Goal: Task Accomplishment & Management: Manage account settings

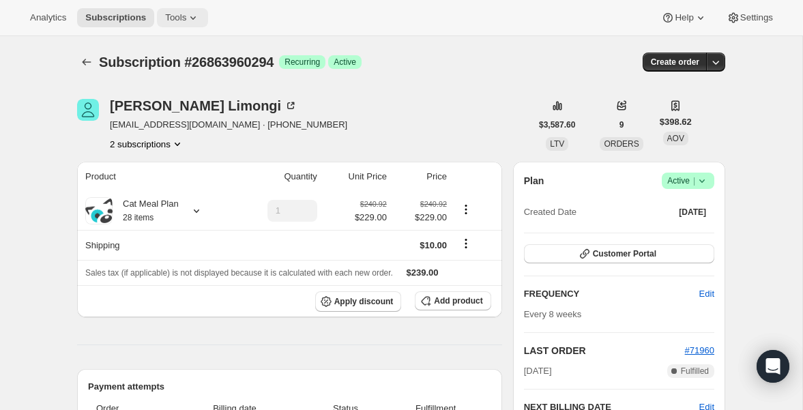
click at [191, 27] on button "Tools" at bounding box center [182, 17] width 51 height 19
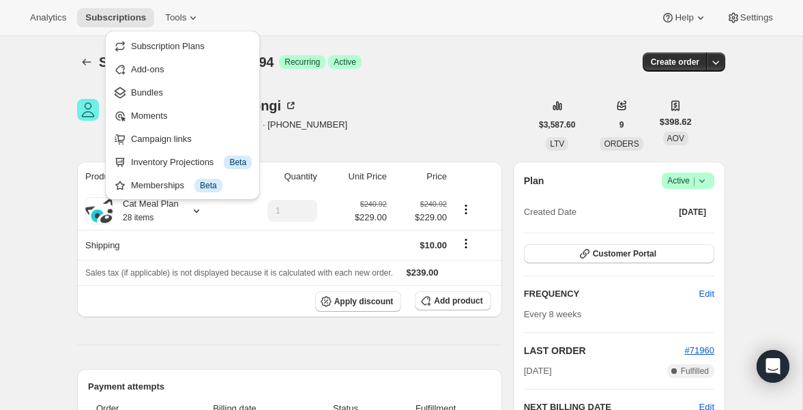
click at [450, 27] on div "Analytics Subscriptions Tools Help Settings" at bounding box center [401, 18] width 803 height 36
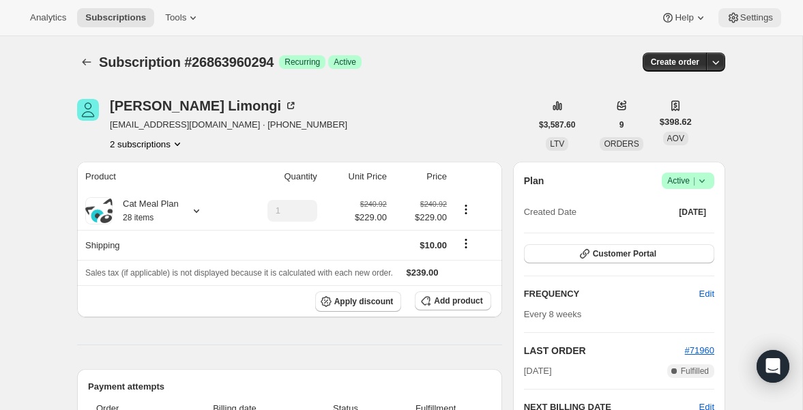
click at [762, 10] on button "Settings" at bounding box center [750, 17] width 63 height 19
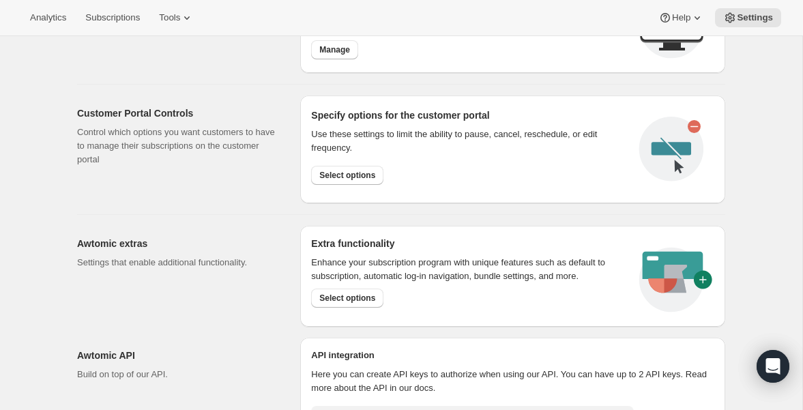
scroll to position [645, 0]
click at [368, 173] on span "Select options" at bounding box center [347, 174] width 56 height 11
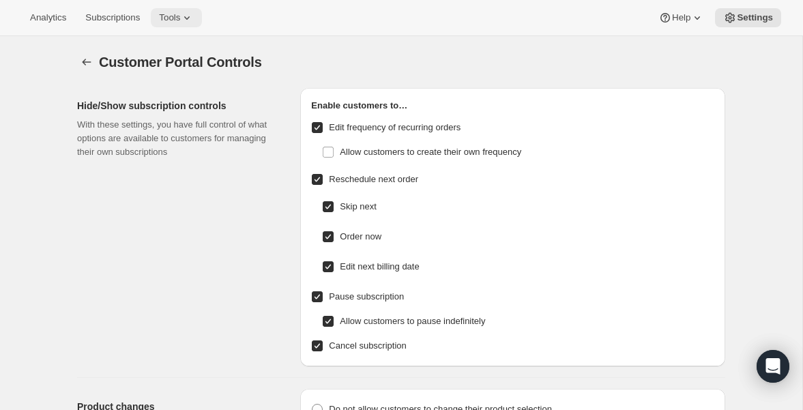
click at [192, 15] on icon at bounding box center [187, 18] width 14 height 14
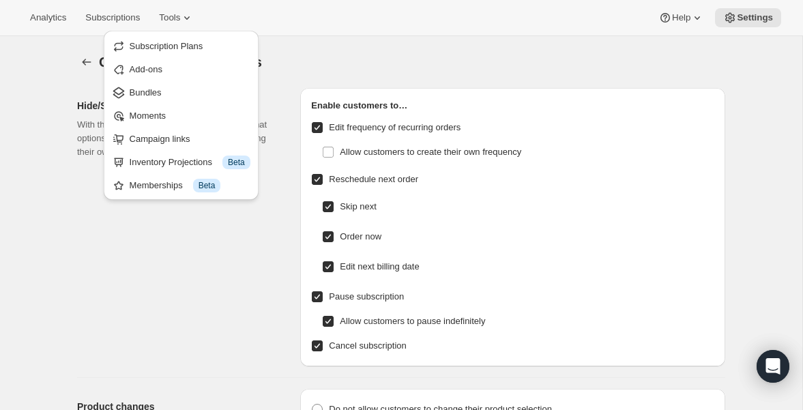
click at [340, 46] on div "Customer Portal Controls. This page is ready Customer Portal Controls" at bounding box center [401, 62] width 648 height 52
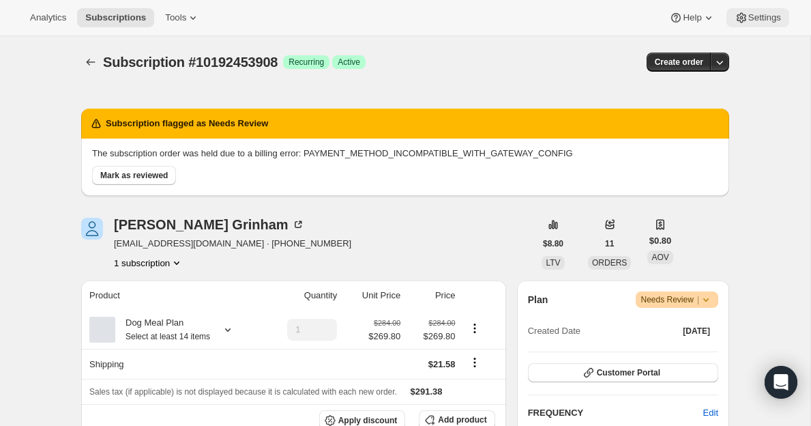
scroll to position [287, 0]
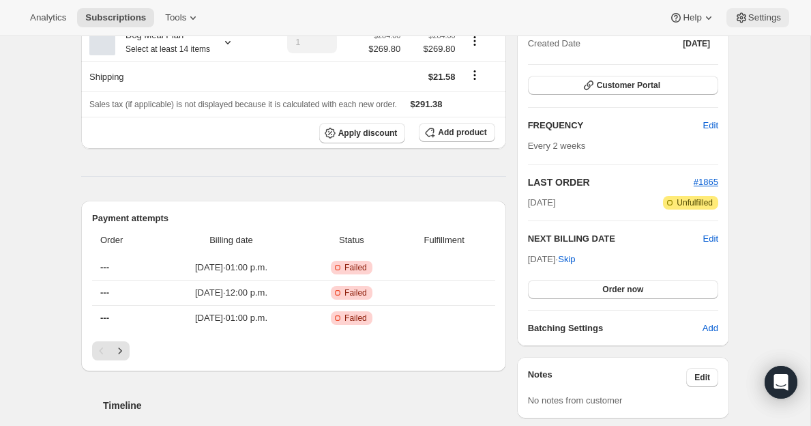
click at [744, 18] on icon at bounding box center [742, 18] width 14 height 14
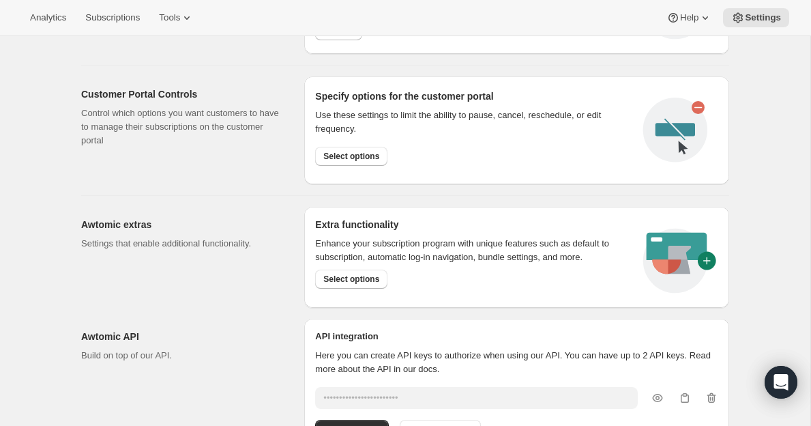
scroll to position [698, 0]
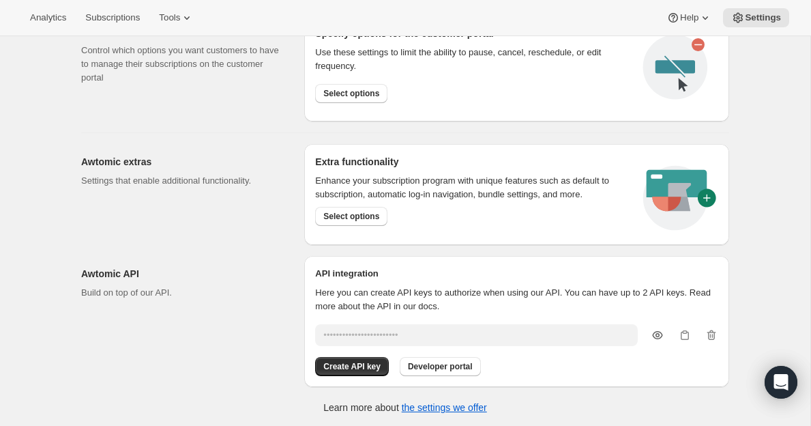
click at [658, 335] on icon "button" at bounding box center [658, 335] width 14 height 14
type input "B0dYMb7PwmaeAlExJUcrc2aK4K7H8b7X18bNHlr3"
click at [691, 330] on div "B0dYMb7PwmaeAlExJUcrc2aK4K7H8b7X18bNHlr3" at bounding box center [516, 335] width 403 height 22
click at [685, 332] on icon "button" at bounding box center [685, 335] width 14 height 14
click at [684, 331] on icon "button" at bounding box center [685, 335] width 8 height 10
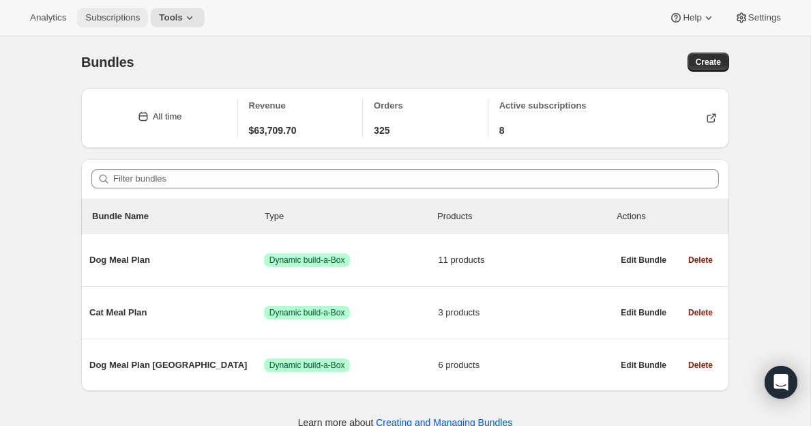
scroll to position [36, 0]
